Goal: Task Accomplishment & Management: Manage account settings

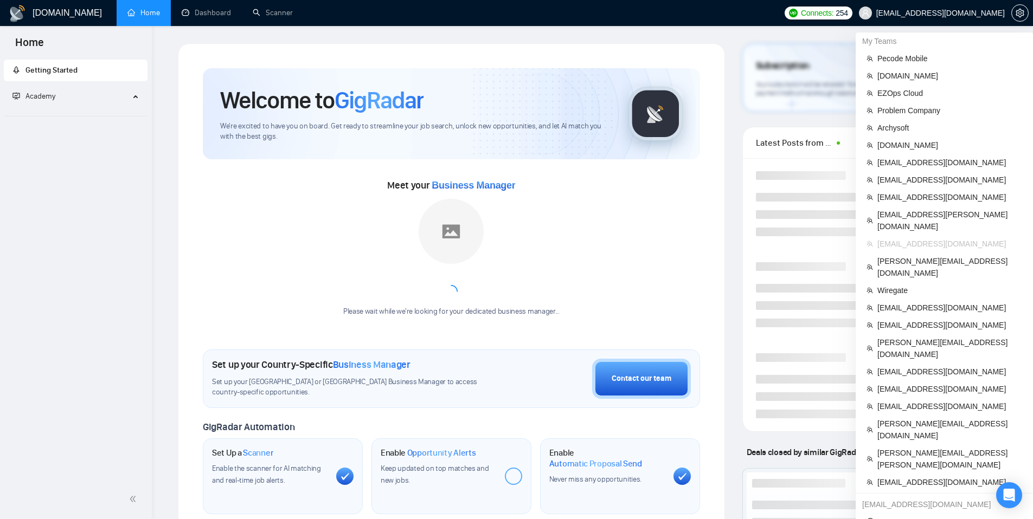
click at [959, 13] on span "[EMAIL_ADDRESS][DOMAIN_NAME]" at bounding box center [940, 13] width 128 height 0
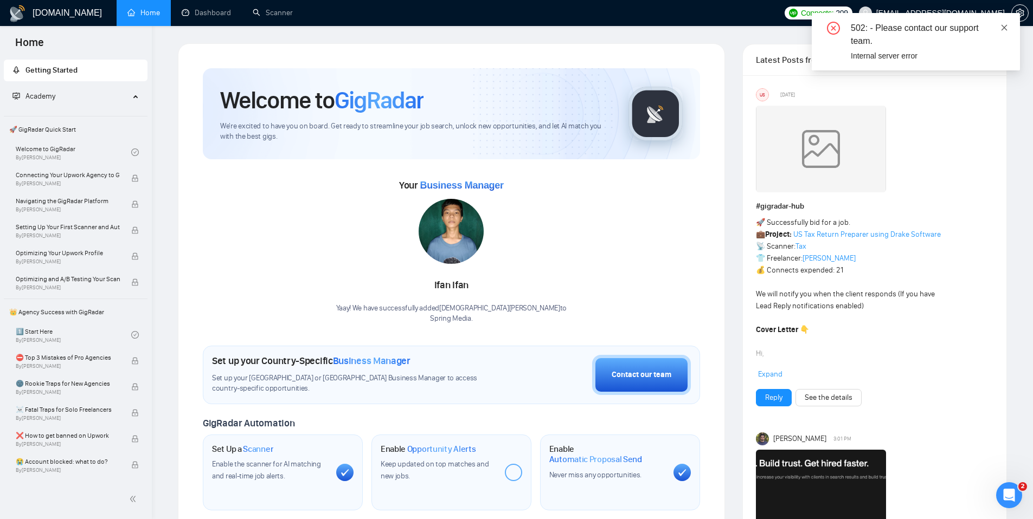
click at [1001, 27] on icon "close" at bounding box center [1004, 28] width 8 height 8
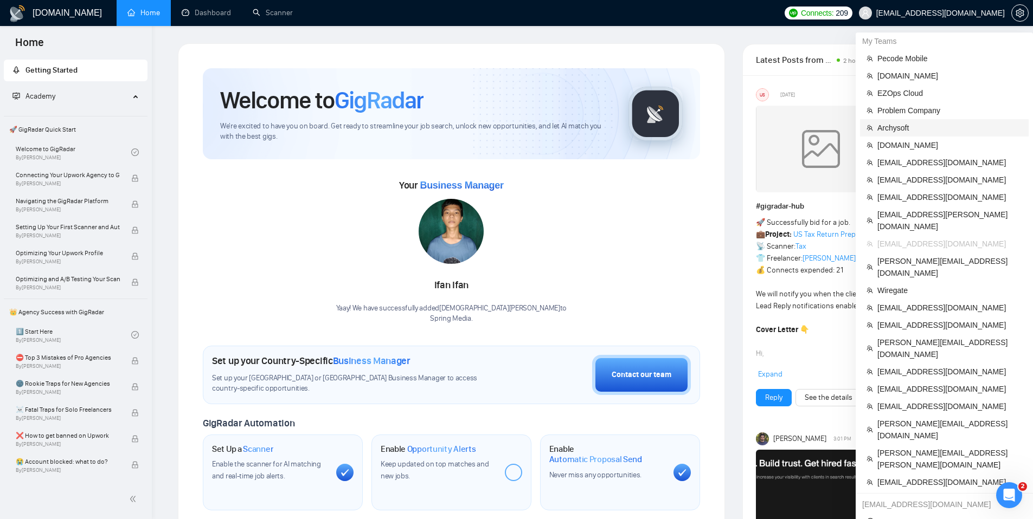
click at [884, 120] on li "Archysoft" at bounding box center [944, 127] width 169 height 17
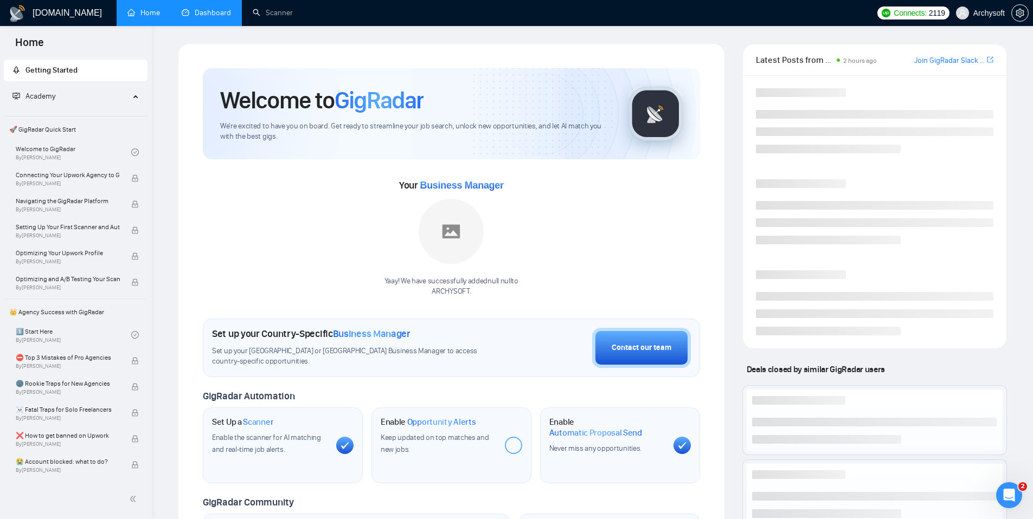
click at [197, 17] on link "Dashboard" at bounding box center [206, 12] width 49 height 9
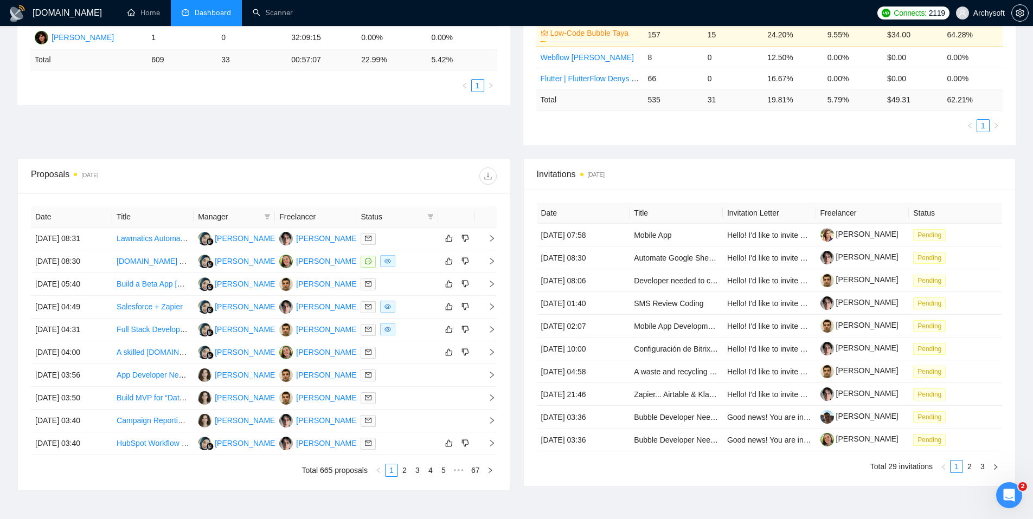
scroll to position [277, 0]
click at [413, 141] on div "Proposal Sending Stats 5 days ago By manager By Freelancer Name Proposals Repli…" at bounding box center [516, 37] width 1011 height 246
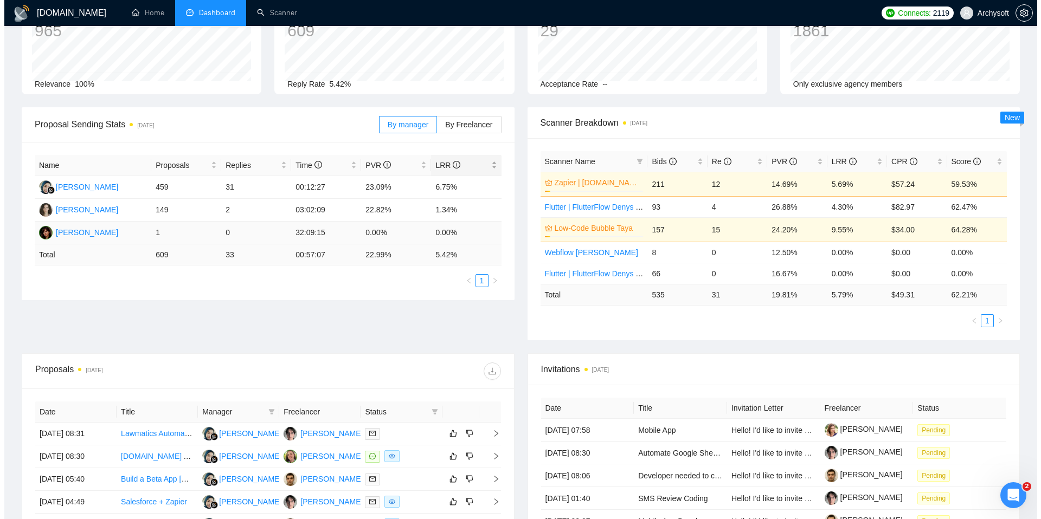
scroll to position [0, 0]
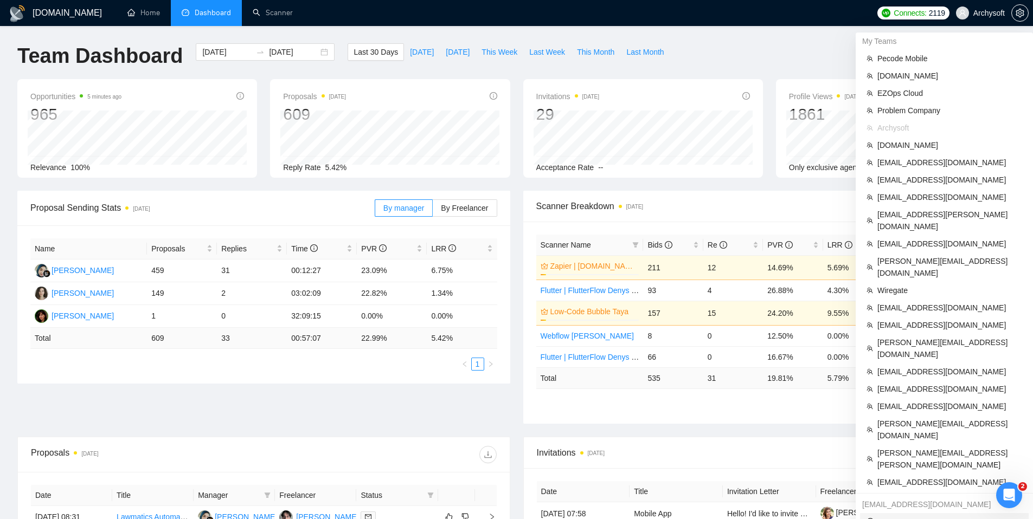
click at [892, 516] on span "Logout" at bounding box center [944, 522] width 156 height 12
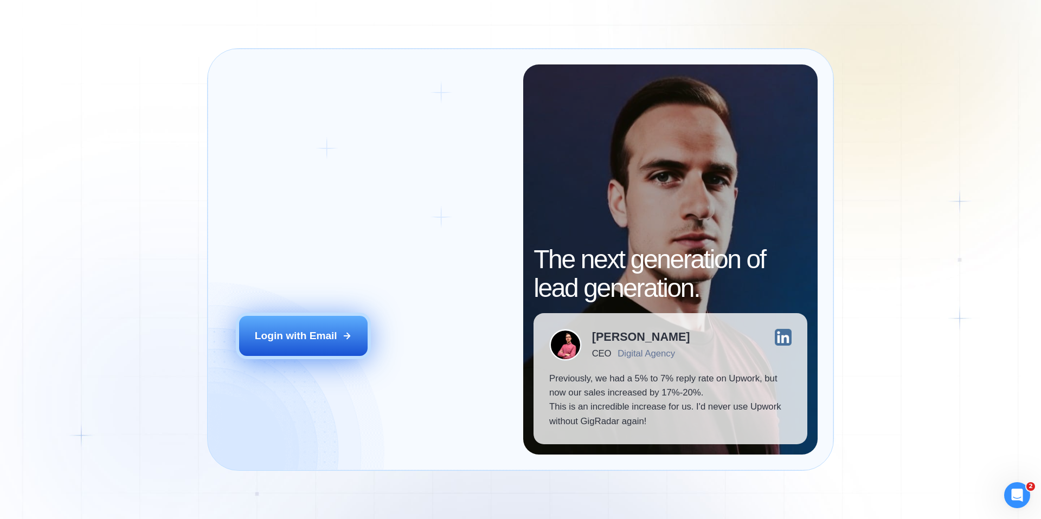
click at [308, 340] on div "Login with Email" at bounding box center [296, 336] width 82 height 14
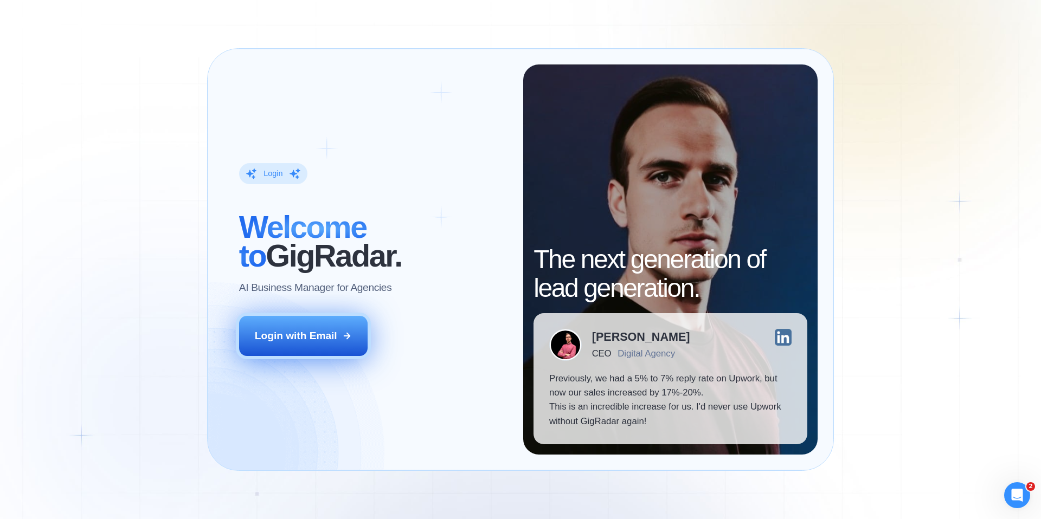
click at [297, 323] on button "Login with Email" at bounding box center [303, 336] width 129 height 40
